Goal: Transaction & Acquisition: Purchase product/service

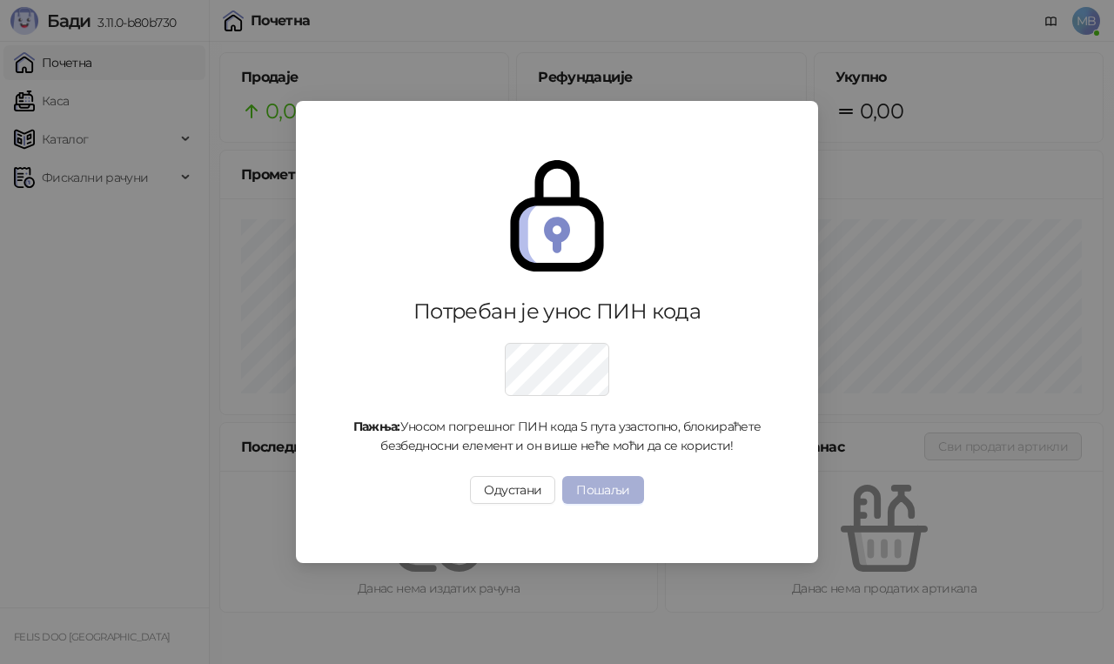
click at [598, 483] on button "Пошаљи" at bounding box center [602, 490] width 81 height 28
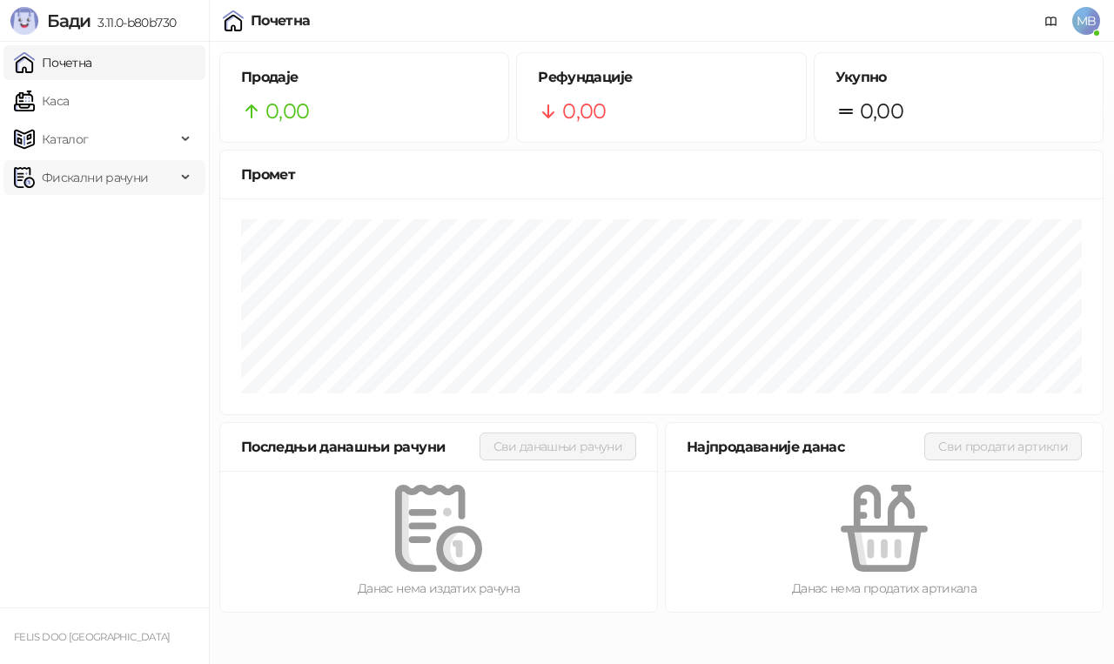
click at [113, 174] on span "Фискални рачуни" at bounding box center [95, 177] width 106 height 35
click at [69, 99] on link "Каса" at bounding box center [41, 101] width 55 height 35
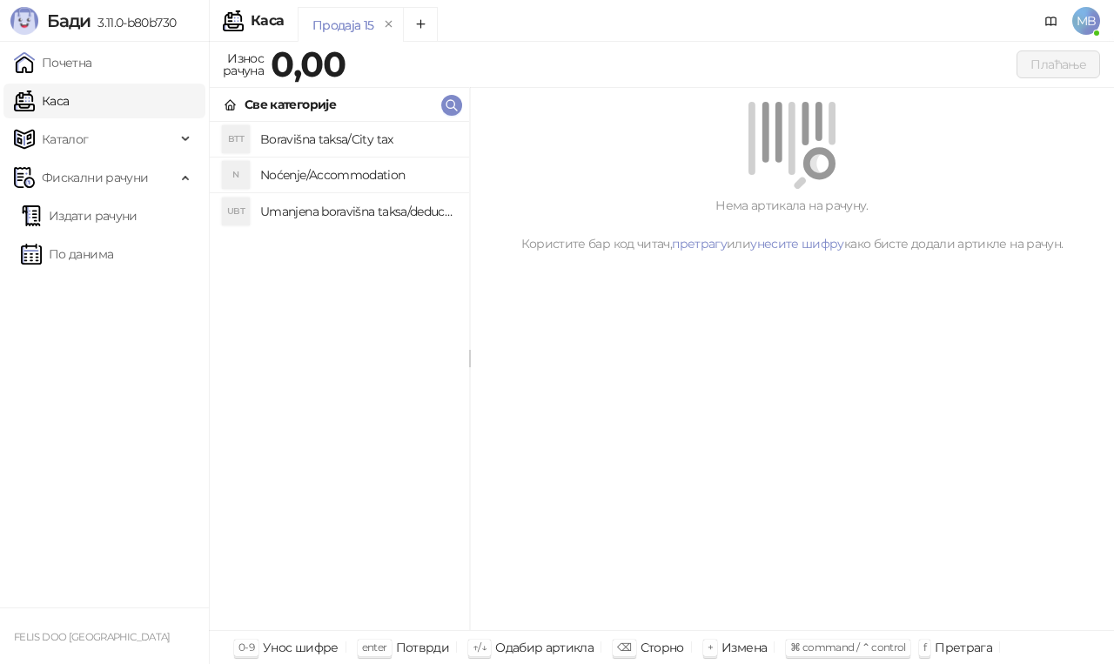
click at [324, 169] on h4 "Noćenje/Accommodation" at bounding box center [357, 175] width 195 height 28
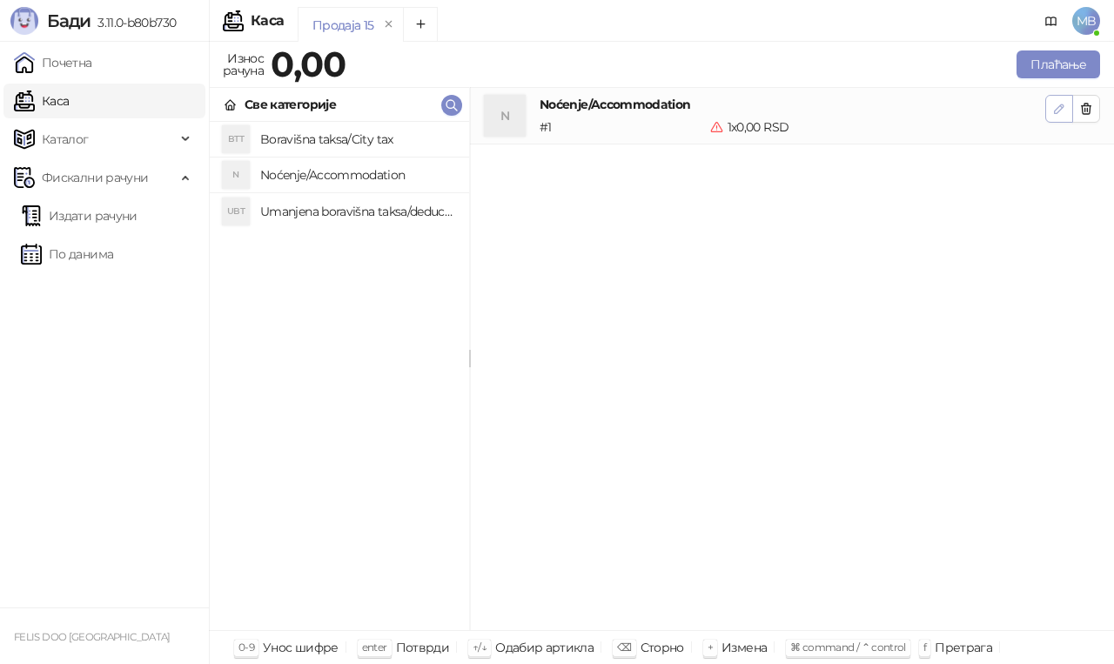
click at [1054, 105] on icon "button" at bounding box center [1059, 109] width 14 height 14
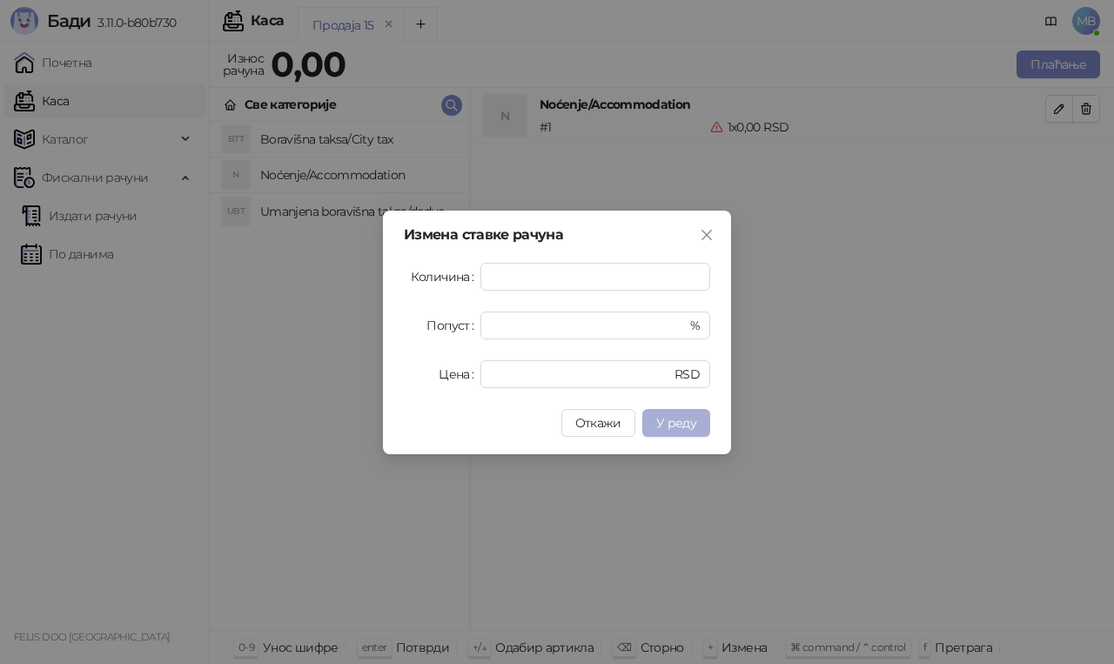
click at [659, 426] on span "У реду" at bounding box center [676, 423] width 40 height 16
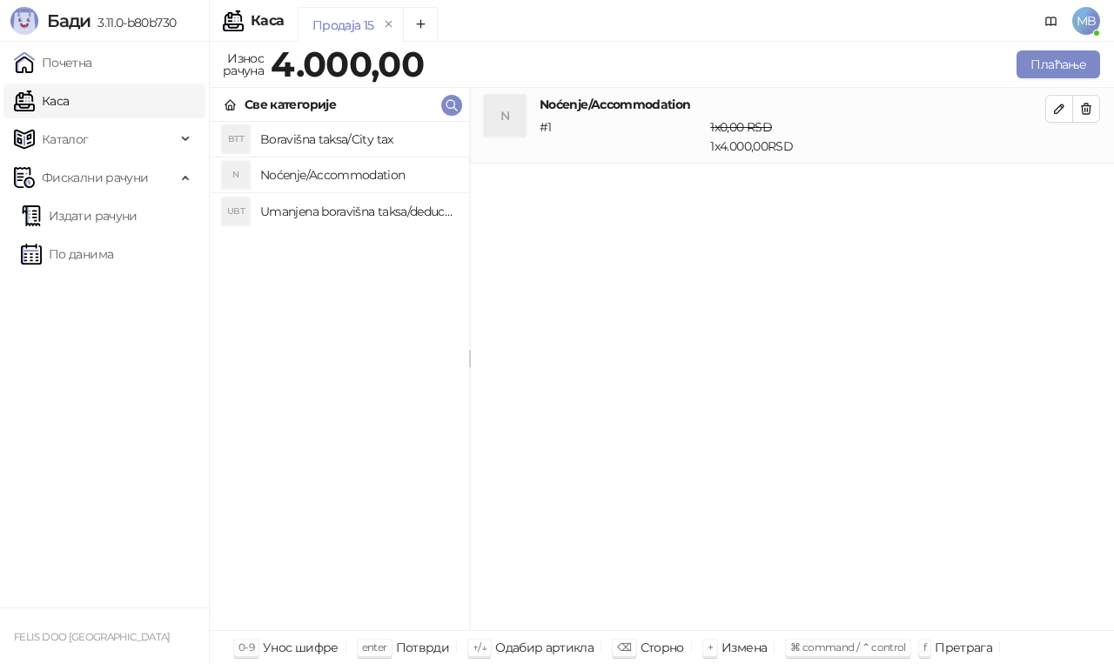
click at [377, 141] on h4 "Boravišna taksa/City tax" at bounding box center [357, 139] width 195 height 28
click at [1051, 194] on button "button" at bounding box center [1059, 185] width 28 height 28
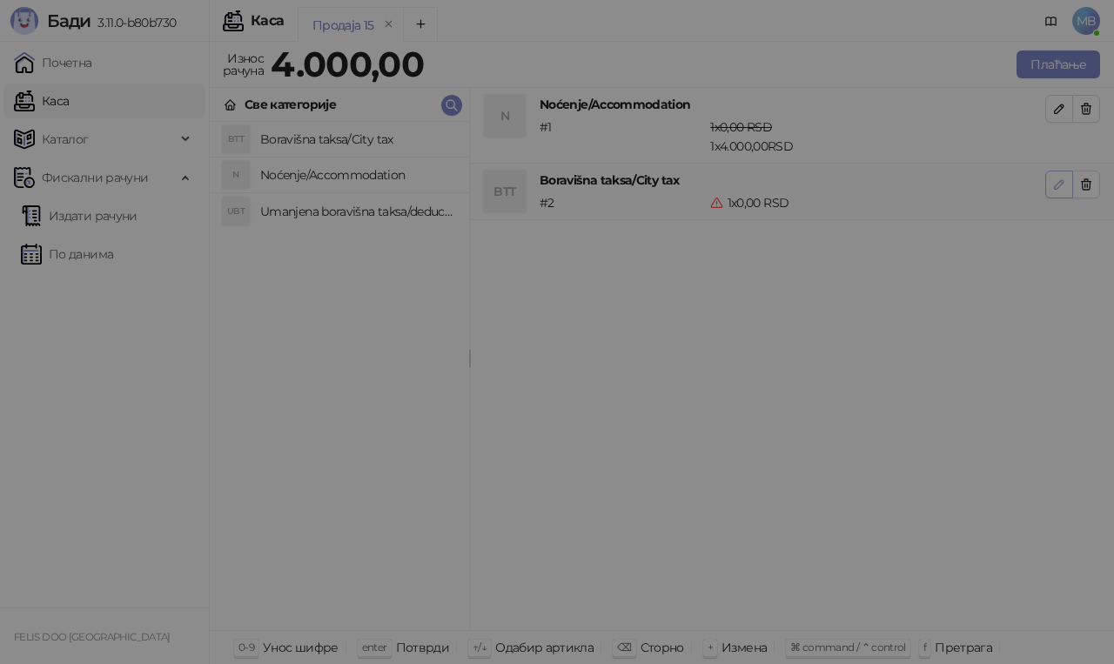
type input "*"
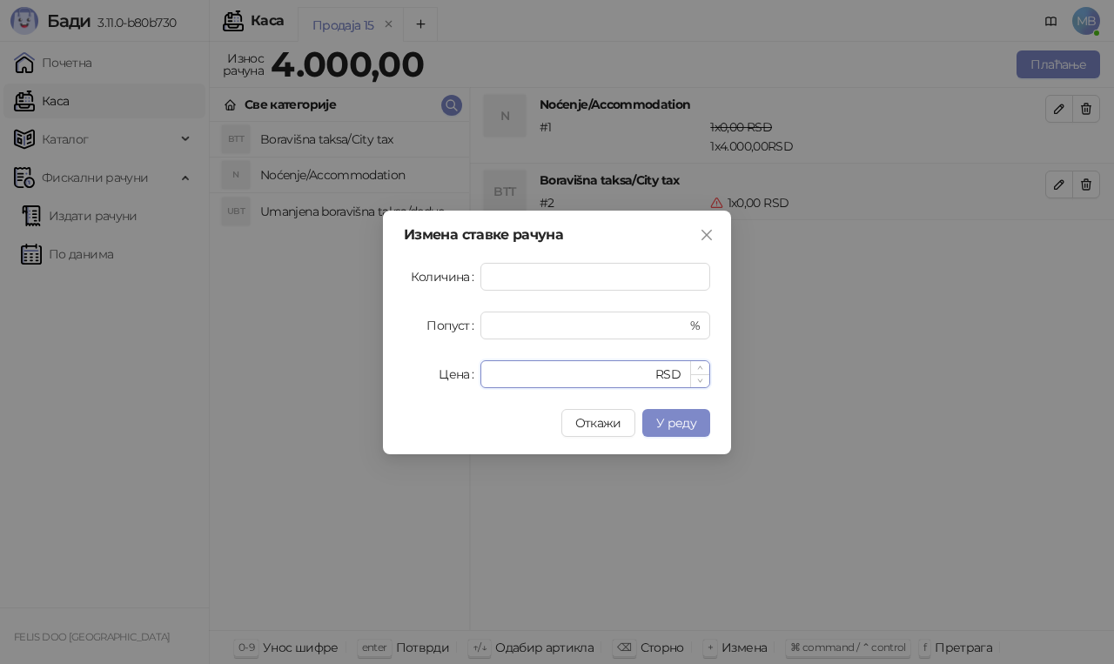
click at [526, 383] on input "*" at bounding box center [571, 374] width 161 height 26
type input "***"
click at [672, 412] on button "У реду" at bounding box center [676, 423] width 68 height 28
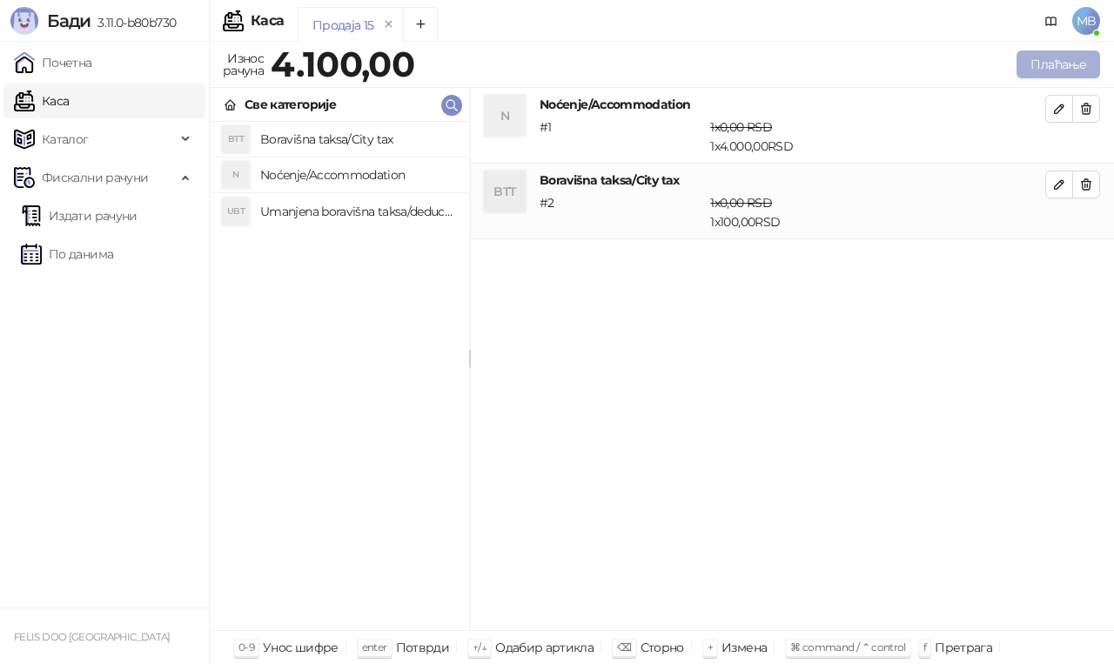
click at [1058, 68] on button "Плаћање" at bounding box center [1058, 64] width 84 height 28
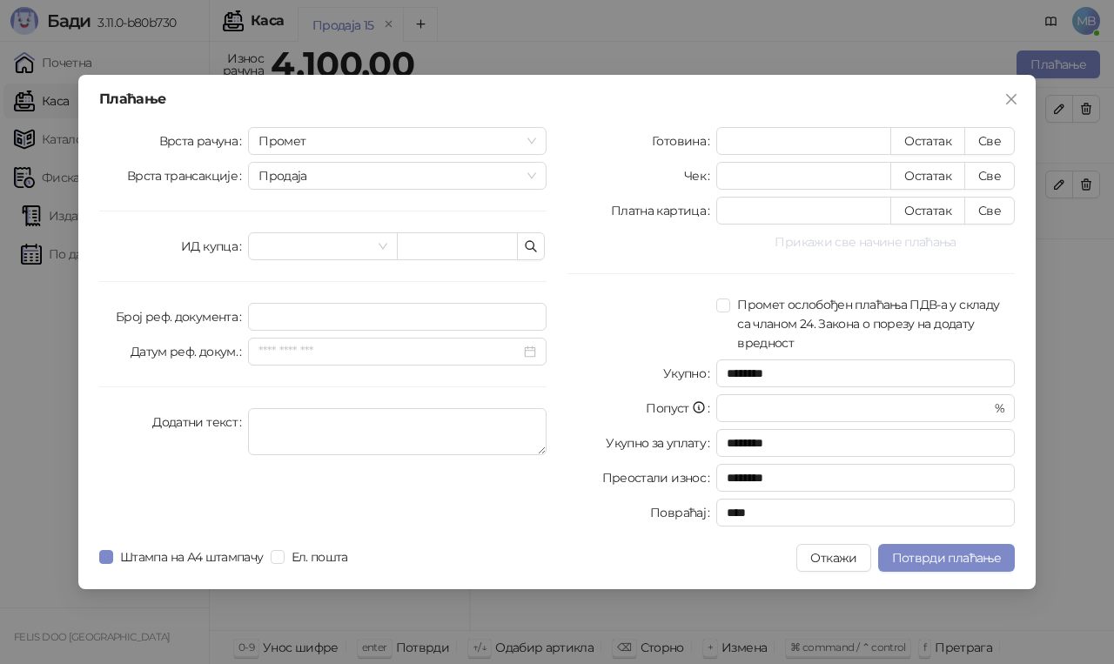
click at [869, 244] on button "Прикажи све начине плаћања" at bounding box center [865, 241] width 298 height 21
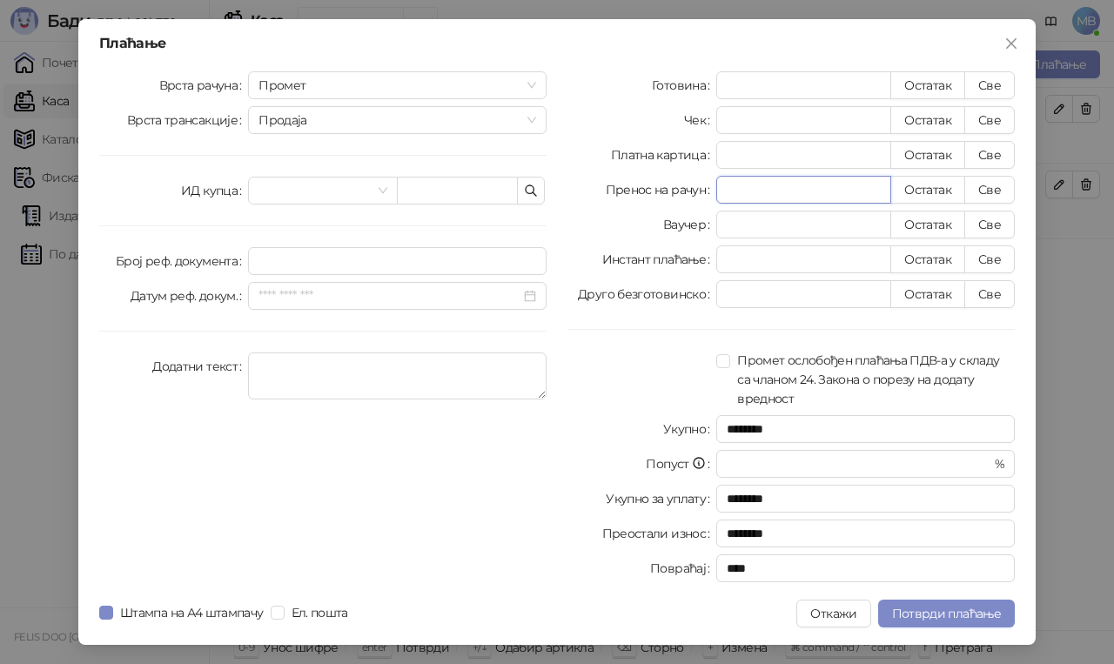
click at [773, 193] on input "*" at bounding box center [803, 190] width 173 height 26
type input "*"
type input "********"
type input "**"
type input "********"
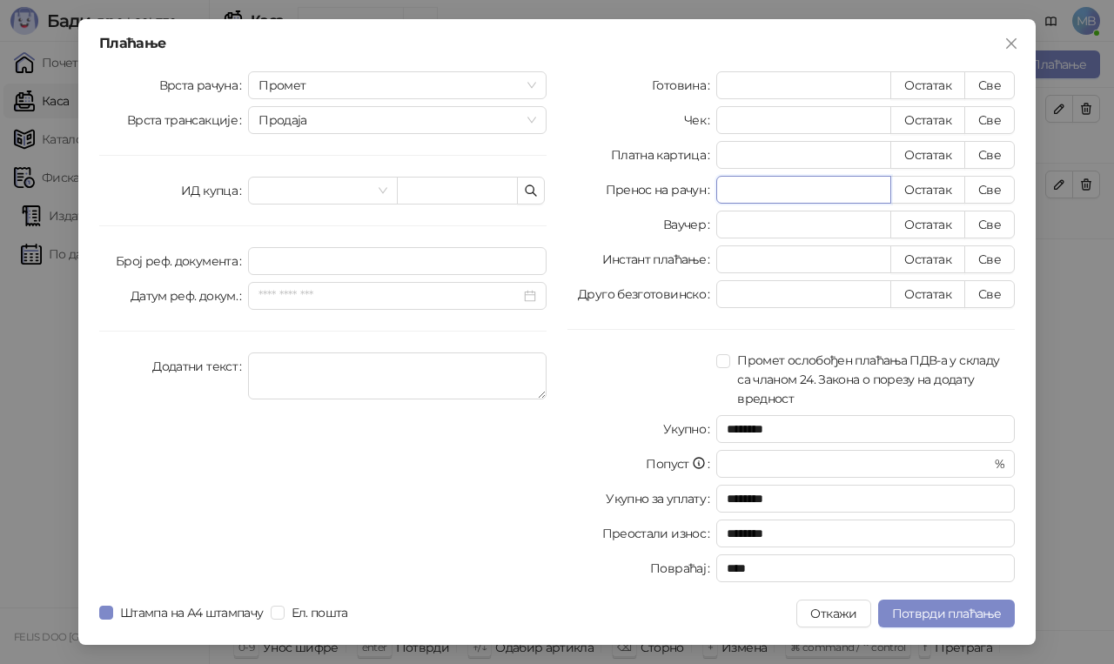
type input "****"
click at [960, 616] on span "Потврди плаћање" at bounding box center [946, 614] width 109 height 16
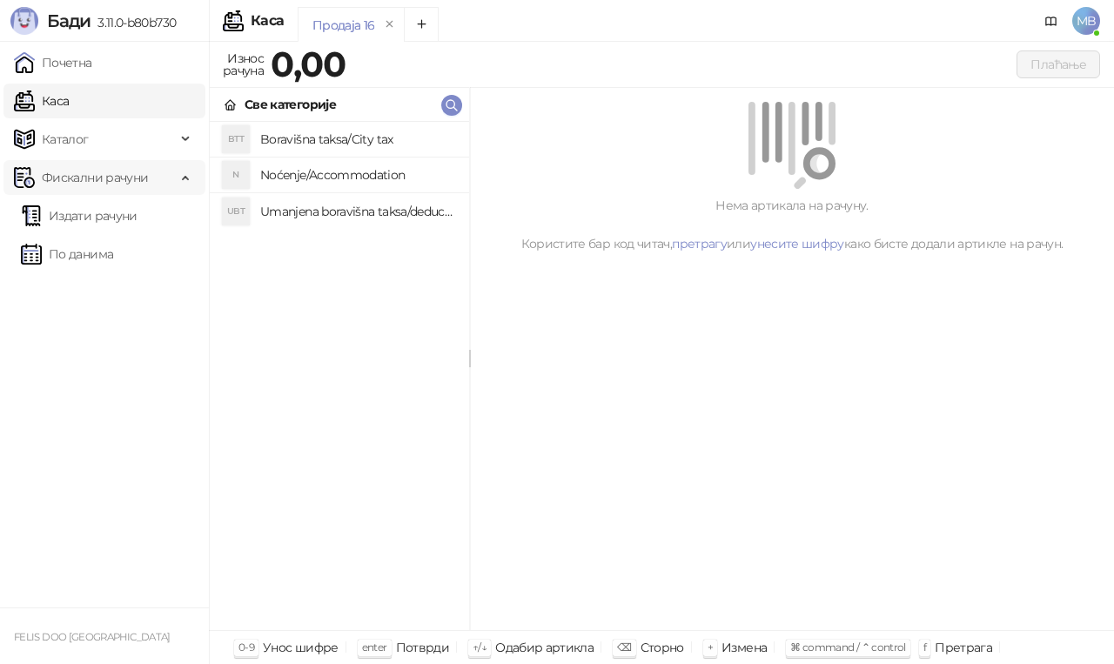
click at [124, 182] on span "Фискални рачуни" at bounding box center [95, 177] width 106 height 35
click at [99, 179] on span "Фискални рачуни" at bounding box center [95, 177] width 106 height 35
click at [152, 179] on span "Фискални рачуни" at bounding box center [95, 177] width 162 height 35
click at [68, 184] on span "Фискални рачуни" at bounding box center [95, 177] width 106 height 35
click at [63, 199] on link "Издати рачуни" at bounding box center [79, 215] width 117 height 35
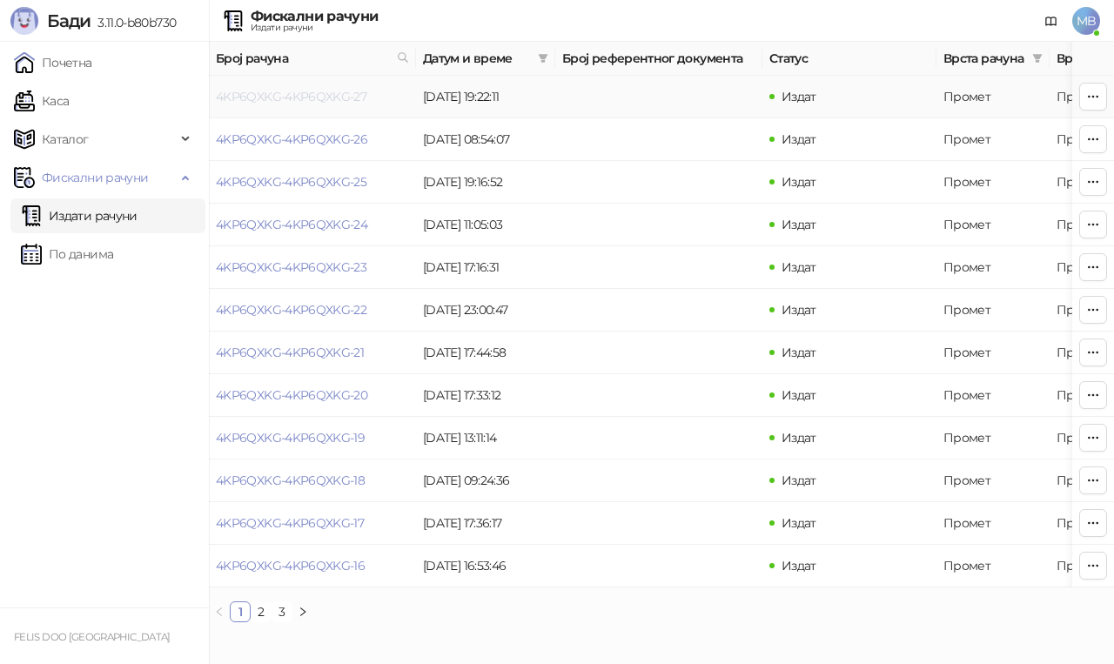
click at [344, 97] on link "4KP6QXKG-4KP6QXKG-27" at bounding box center [291, 97] width 151 height 16
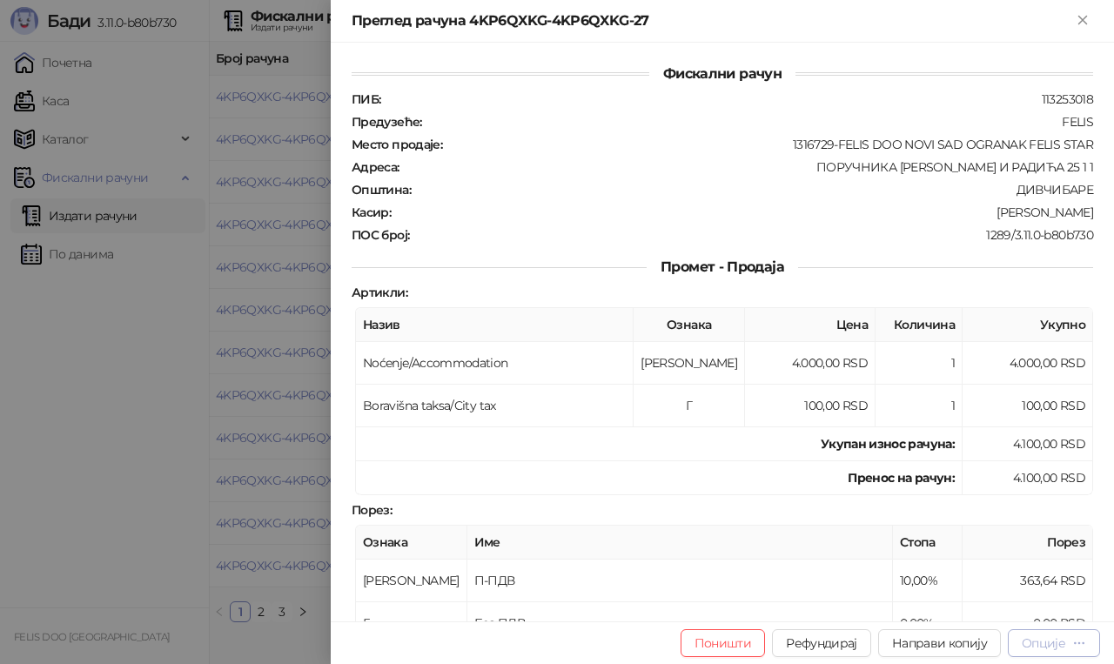
click at [1072, 650] on div "button" at bounding box center [1079, 642] width 14 height 17
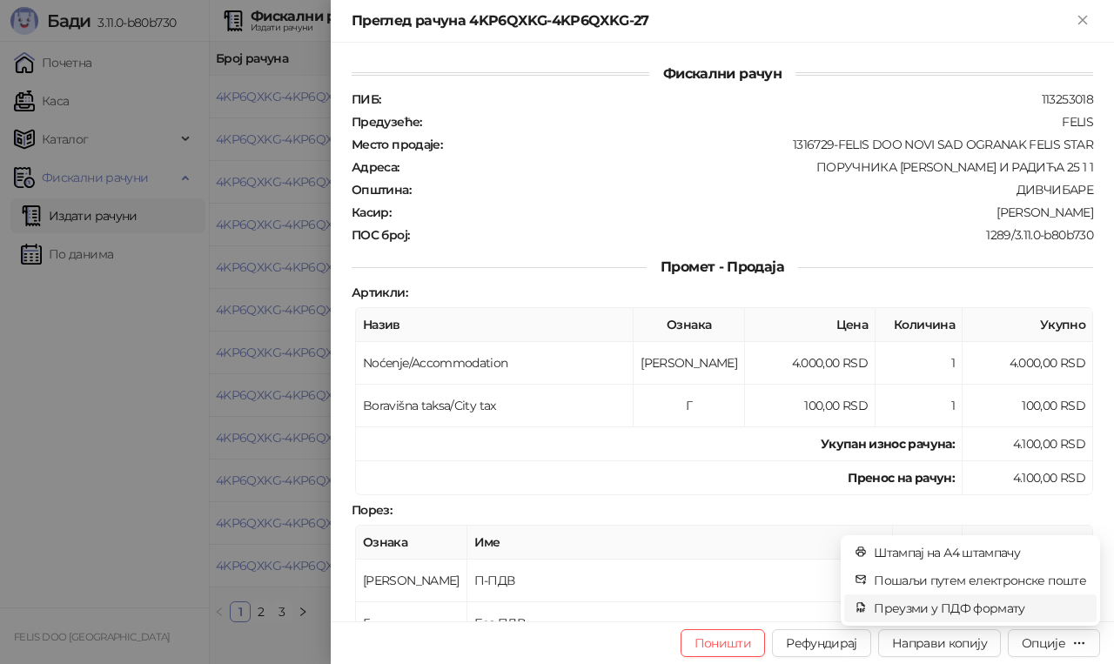
click at [979, 612] on span "Преузми у ПДФ формату" at bounding box center [979, 608] width 212 height 19
